Goal: Check status: Check status

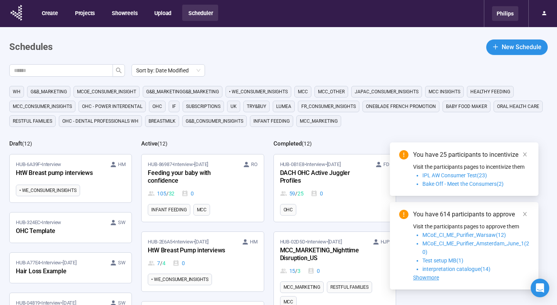
click at [515, 8] on div "Philips" at bounding box center [505, 13] width 26 height 15
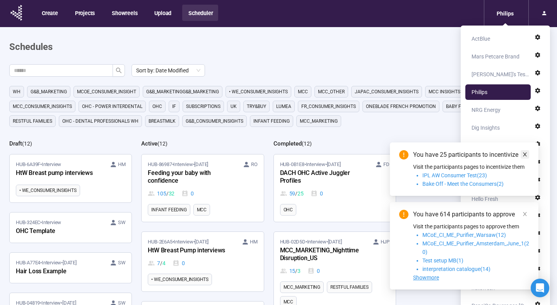
click at [521, 155] on link at bounding box center [525, 154] width 9 height 9
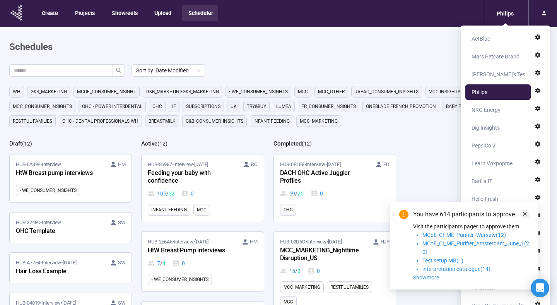
click at [525, 216] on span at bounding box center [524, 214] width 5 height 9
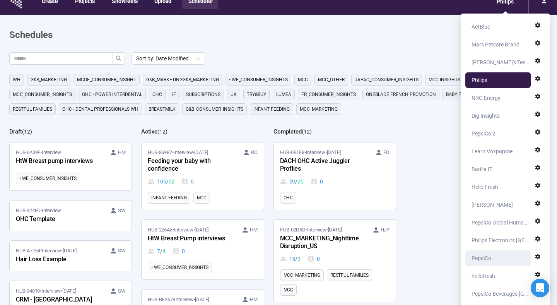
scroll to position [8, 0]
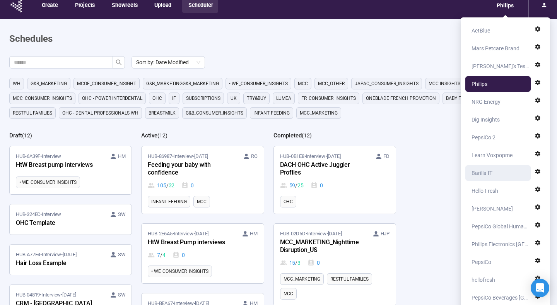
click at [494, 176] on div "Barilla IT" at bounding box center [499, 172] width 57 height 15
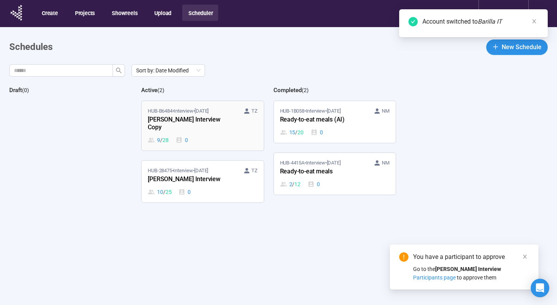
click at [188, 109] on span "HUB-B6484 • Interview • [DATE]" at bounding box center [178, 111] width 61 height 8
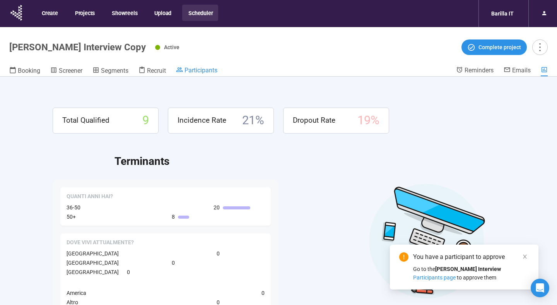
click at [201, 70] on span "Participants" at bounding box center [200, 70] width 33 height 7
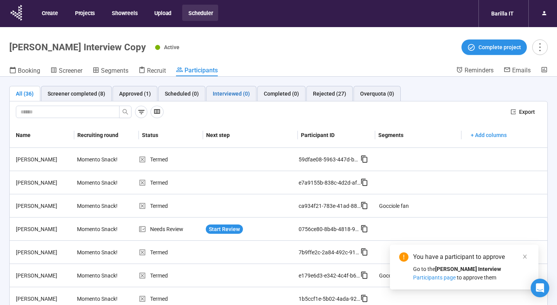
click at [228, 95] on div "Interviewed (0)" at bounding box center [231, 93] width 37 height 9
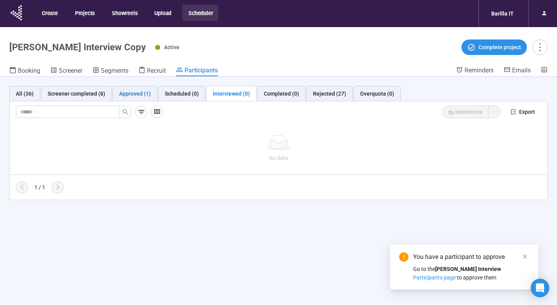
click at [130, 94] on div "Approved (1)" at bounding box center [135, 93] width 32 height 9
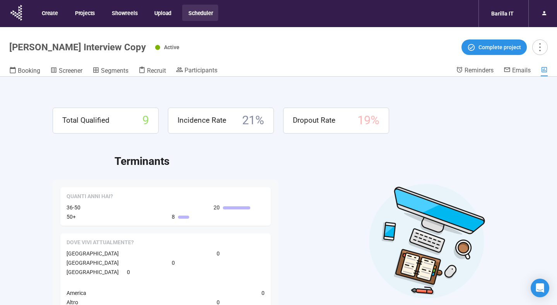
click at [198, 19] on button "Scheduler" at bounding box center [200, 13] width 36 height 16
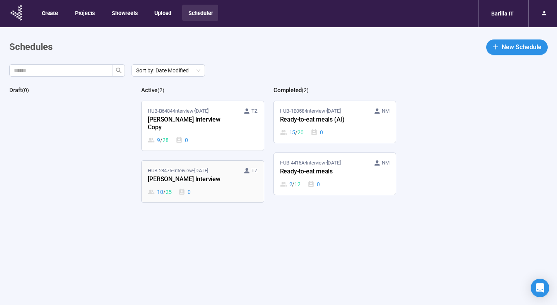
click at [185, 179] on div "HUB-28475 • Interview • [DATE] TZ [PERSON_NAME] Snack Interview 10 / 25 0" at bounding box center [202, 181] width 109 height 29
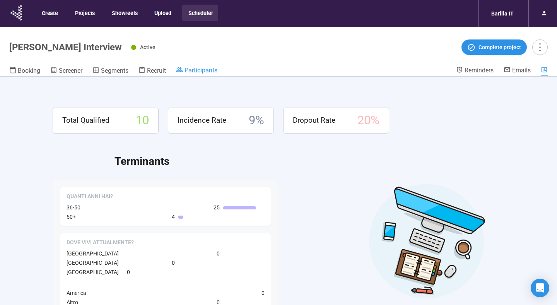
click at [194, 72] on span "Participants" at bounding box center [200, 70] width 33 height 7
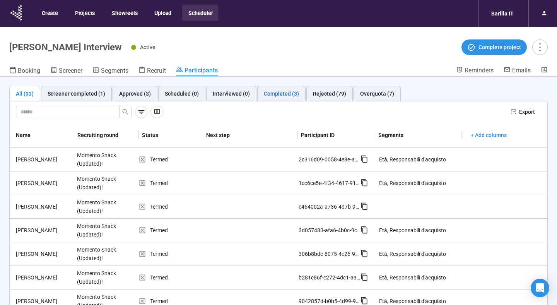
click at [277, 92] on div "Completed (3)" at bounding box center [281, 93] width 35 height 9
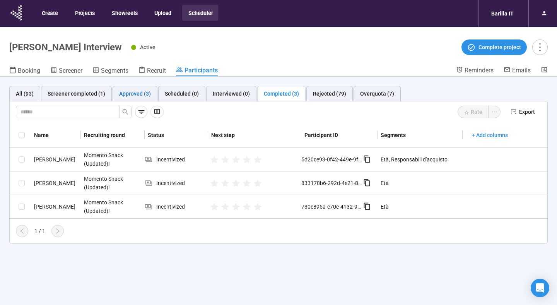
click at [126, 97] on div "Approved (3)" at bounding box center [135, 93] width 32 height 9
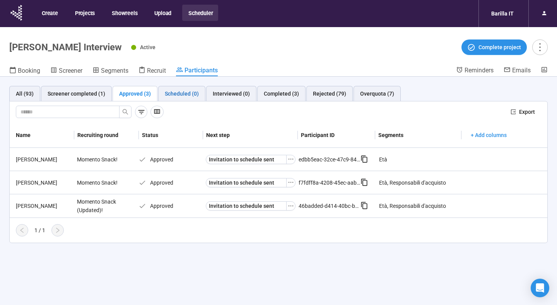
click at [178, 96] on div "Scheduled (0)" at bounding box center [182, 93] width 34 height 9
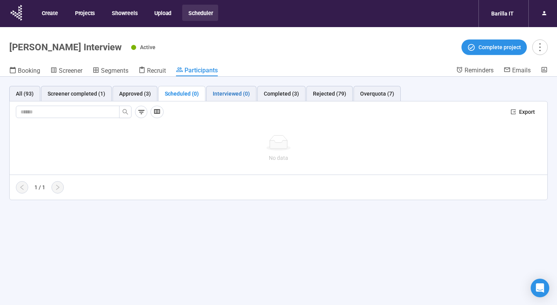
click at [234, 96] on div "Interviewed (0)" at bounding box center [231, 93] width 37 height 9
click at [276, 97] on div "Completed (3)" at bounding box center [281, 93] width 35 height 9
click at [192, 17] on button "Scheduler" at bounding box center [200, 13] width 36 height 16
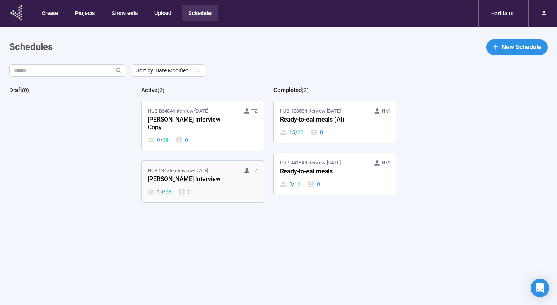
click at [200, 167] on time "[DATE]" at bounding box center [201, 170] width 14 height 6
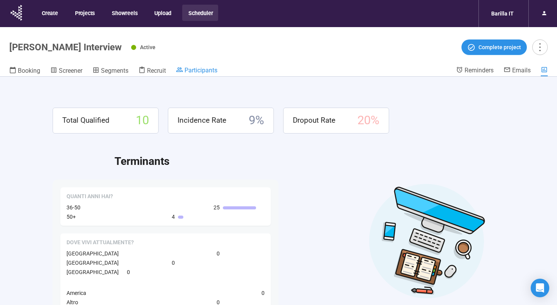
click at [207, 70] on span "Participants" at bounding box center [200, 70] width 33 height 7
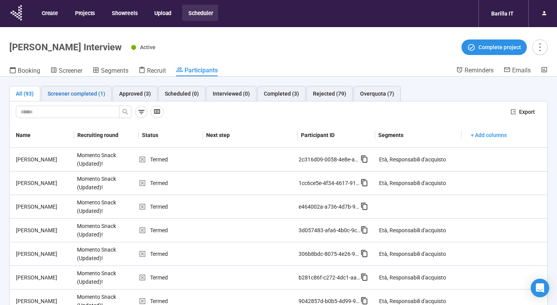
click at [90, 89] on div "Screener completed (1)" at bounding box center [77, 93] width 58 height 9
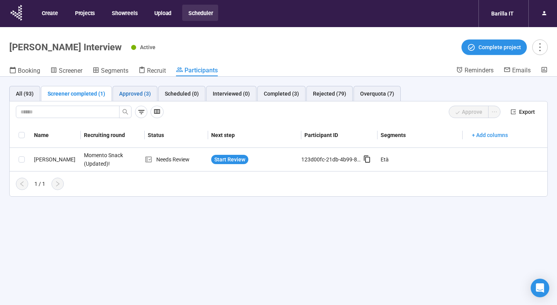
click at [136, 90] on div "Approved (3)" at bounding box center [135, 93] width 32 height 9
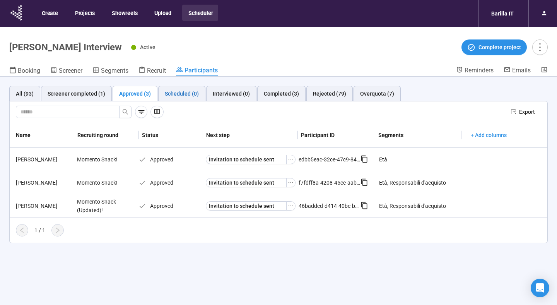
click at [182, 93] on div "Scheduled (0)" at bounding box center [182, 93] width 34 height 9
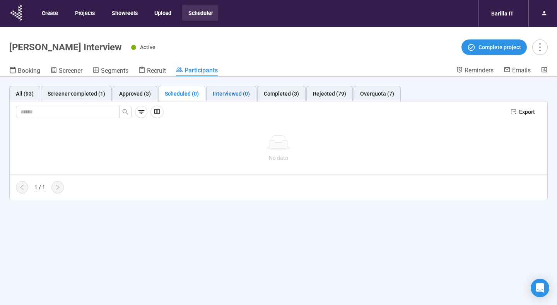
click at [230, 93] on div "Interviewed (0)" at bounding box center [231, 93] width 37 height 9
click at [277, 94] on div "Completed (3)" at bounding box center [281, 93] width 35 height 9
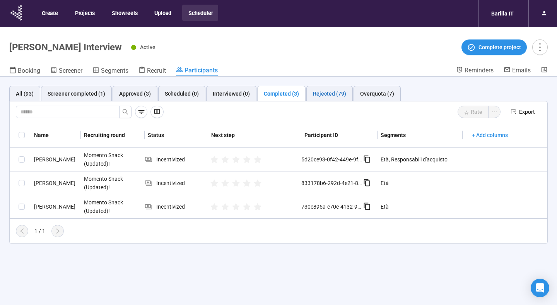
click at [321, 95] on div "Rejected (79)" at bounding box center [329, 93] width 33 height 9
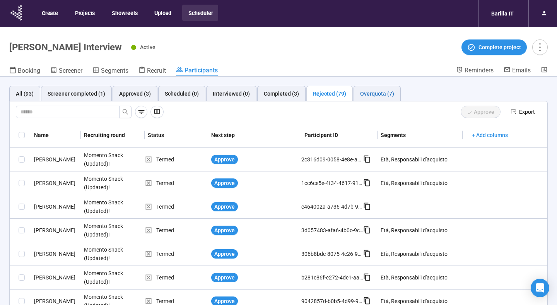
click at [373, 95] on div "Overquota (7)" at bounding box center [377, 93] width 34 height 9
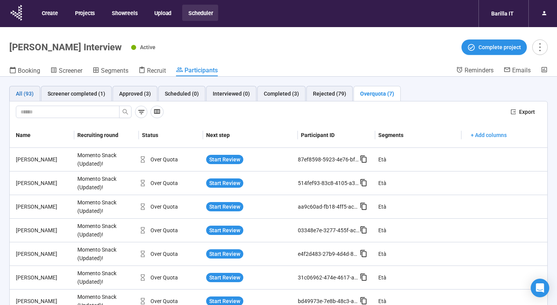
click at [28, 94] on div "All (93)" at bounding box center [25, 93] width 18 height 9
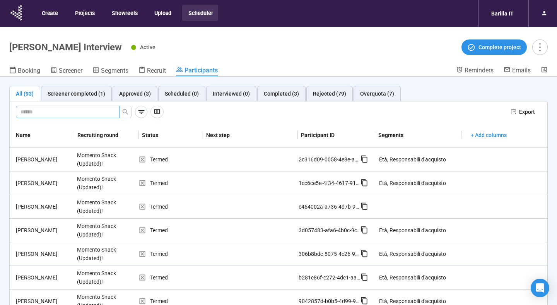
click at [106, 113] on input "text" at bounding box center [64, 112] width 88 height 9
type input "******"
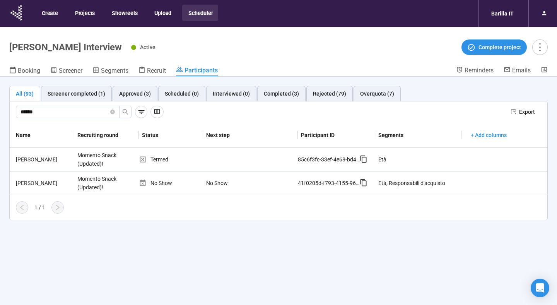
click at [97, 46] on h1 "[PERSON_NAME] Interview" at bounding box center [65, 47] width 113 height 11
click at [198, 68] on span "Participants" at bounding box center [200, 70] width 33 height 7
click at [31, 71] on span "Booking" at bounding box center [29, 70] width 22 height 7
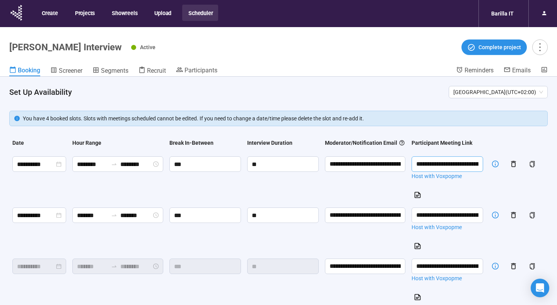
click at [429, 172] on input "**********" at bounding box center [447, 163] width 72 height 15
click at [79, 16] on button "Projects" at bounding box center [84, 13] width 31 height 16
